Goal: Find specific page/section

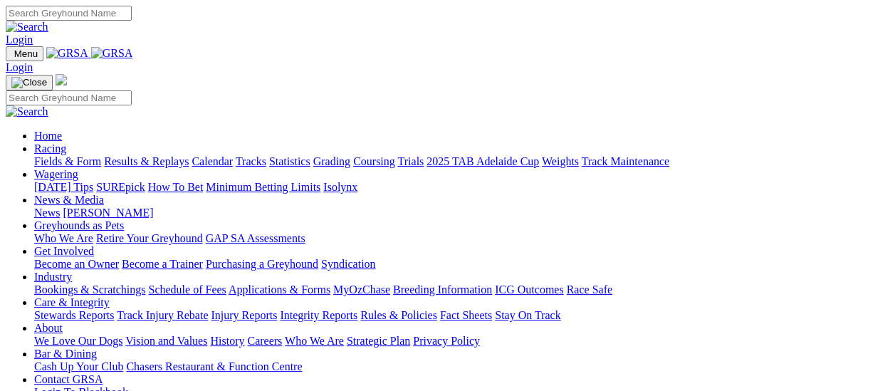
click at [73, 155] on link "Fields & Form" at bounding box center [67, 161] width 67 height 12
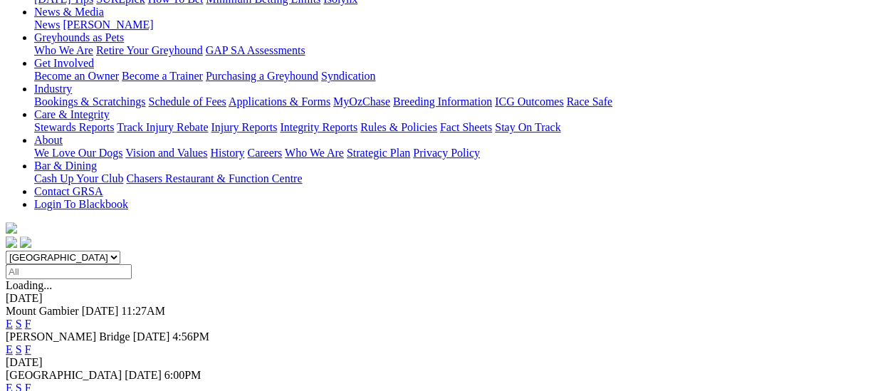
scroll to position [142, 0]
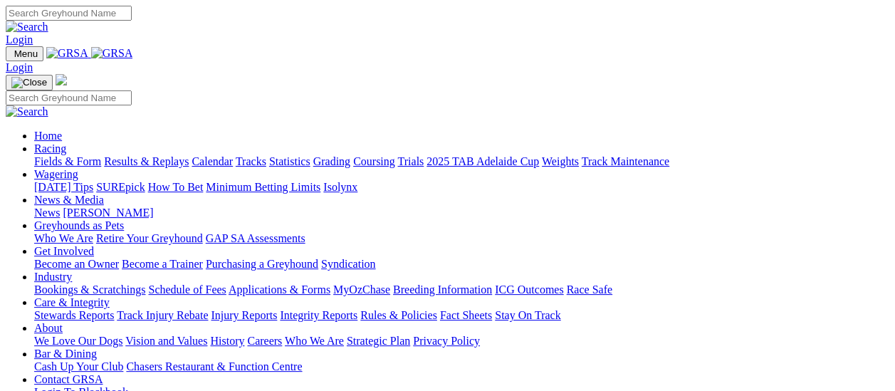
click at [85, 155] on link "Fields & Form" at bounding box center [67, 161] width 67 height 12
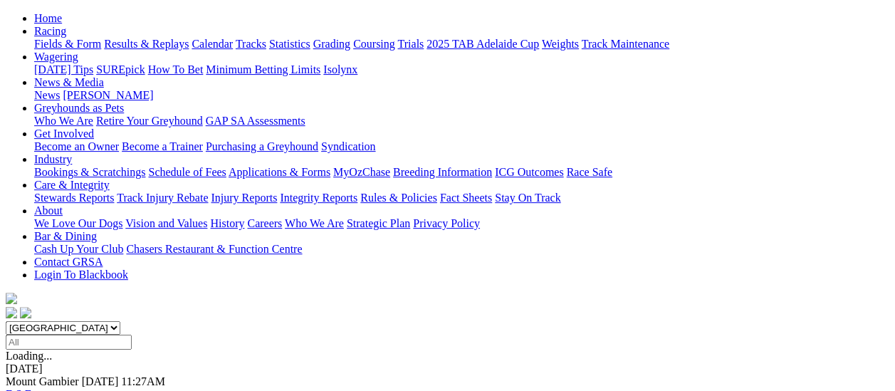
scroll to position [142, 0]
click at [31, 389] on link "F" at bounding box center [28, 395] width 6 height 12
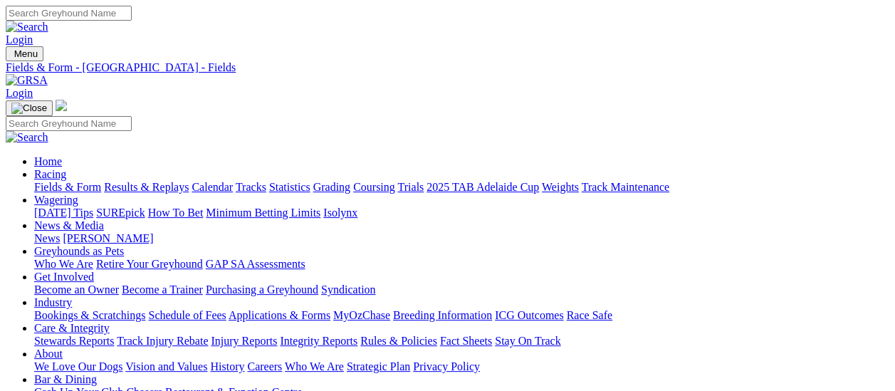
click at [34, 181] on link "Fields & Form" at bounding box center [67, 187] width 67 height 12
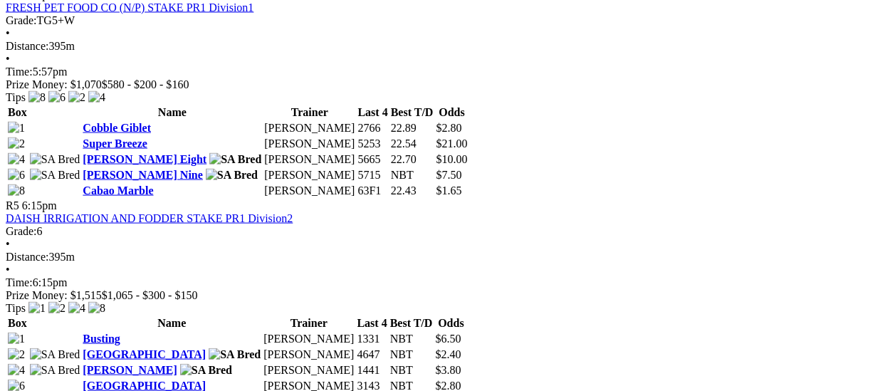
scroll to position [1353, 0]
